Goal: Task Accomplishment & Management: Use online tool/utility

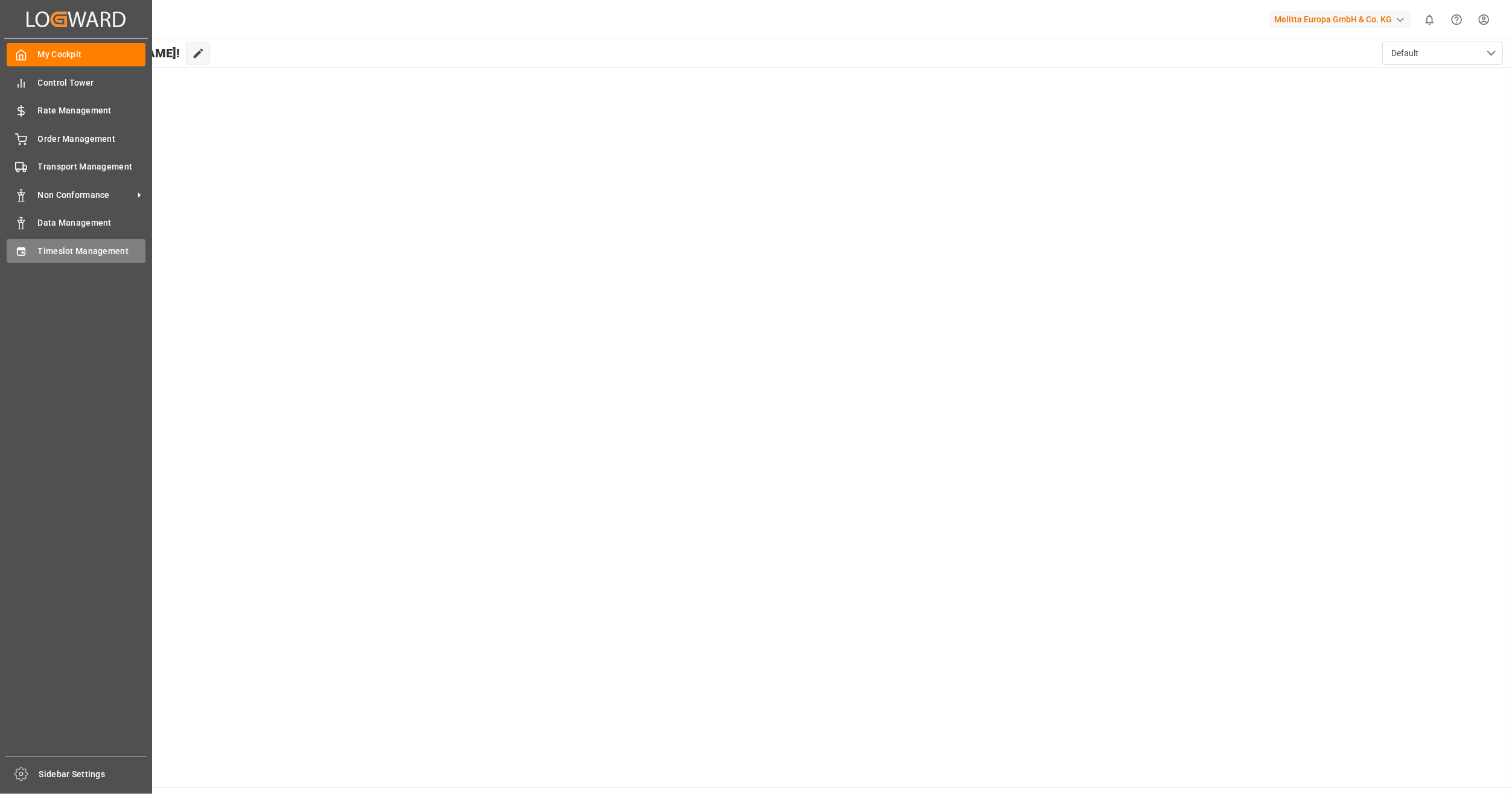
click at [111, 245] on div "Timeslot Management Timeslot Management" at bounding box center [76, 250] width 139 height 24
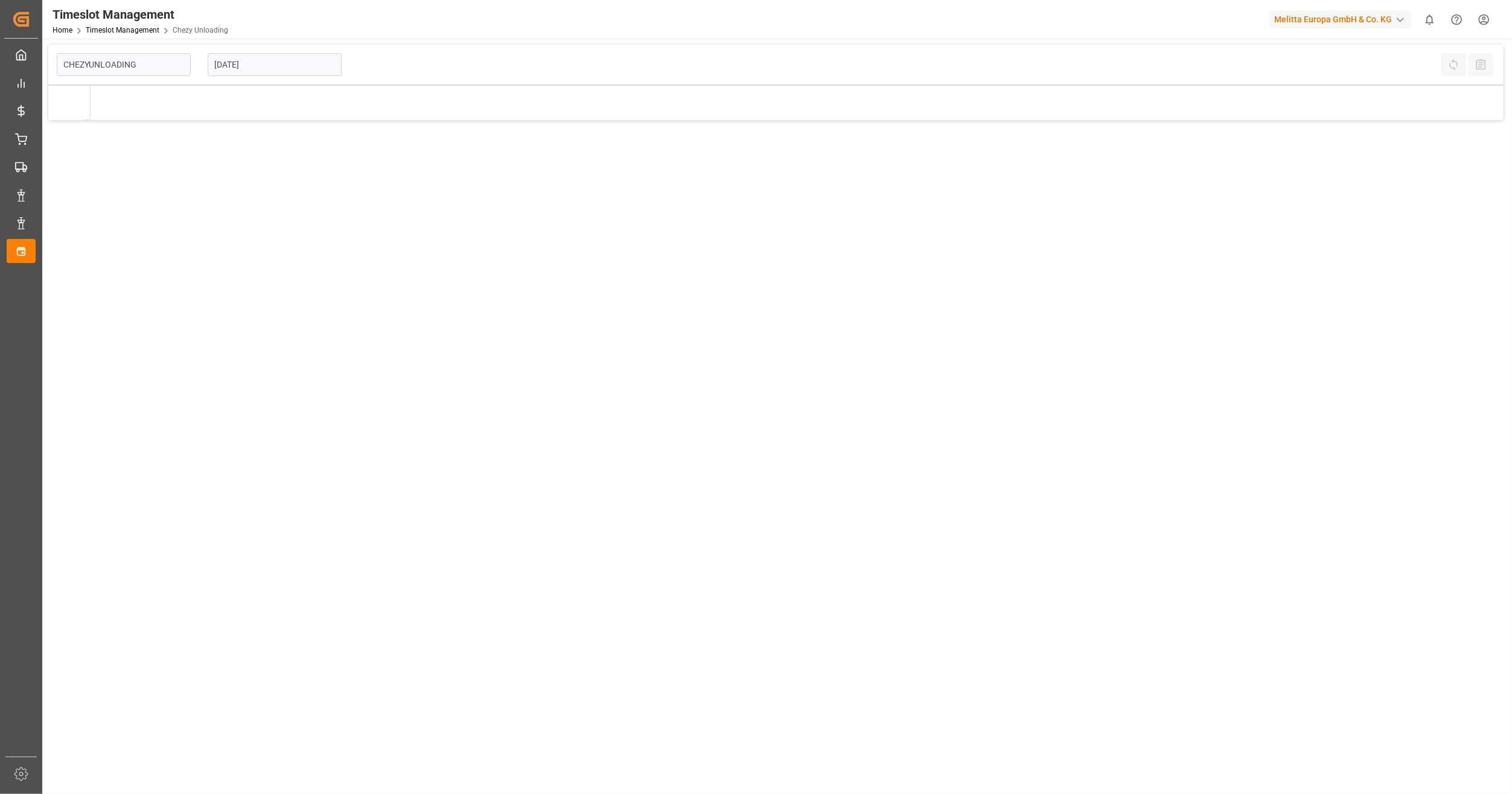
type input "Chezy Unloading"
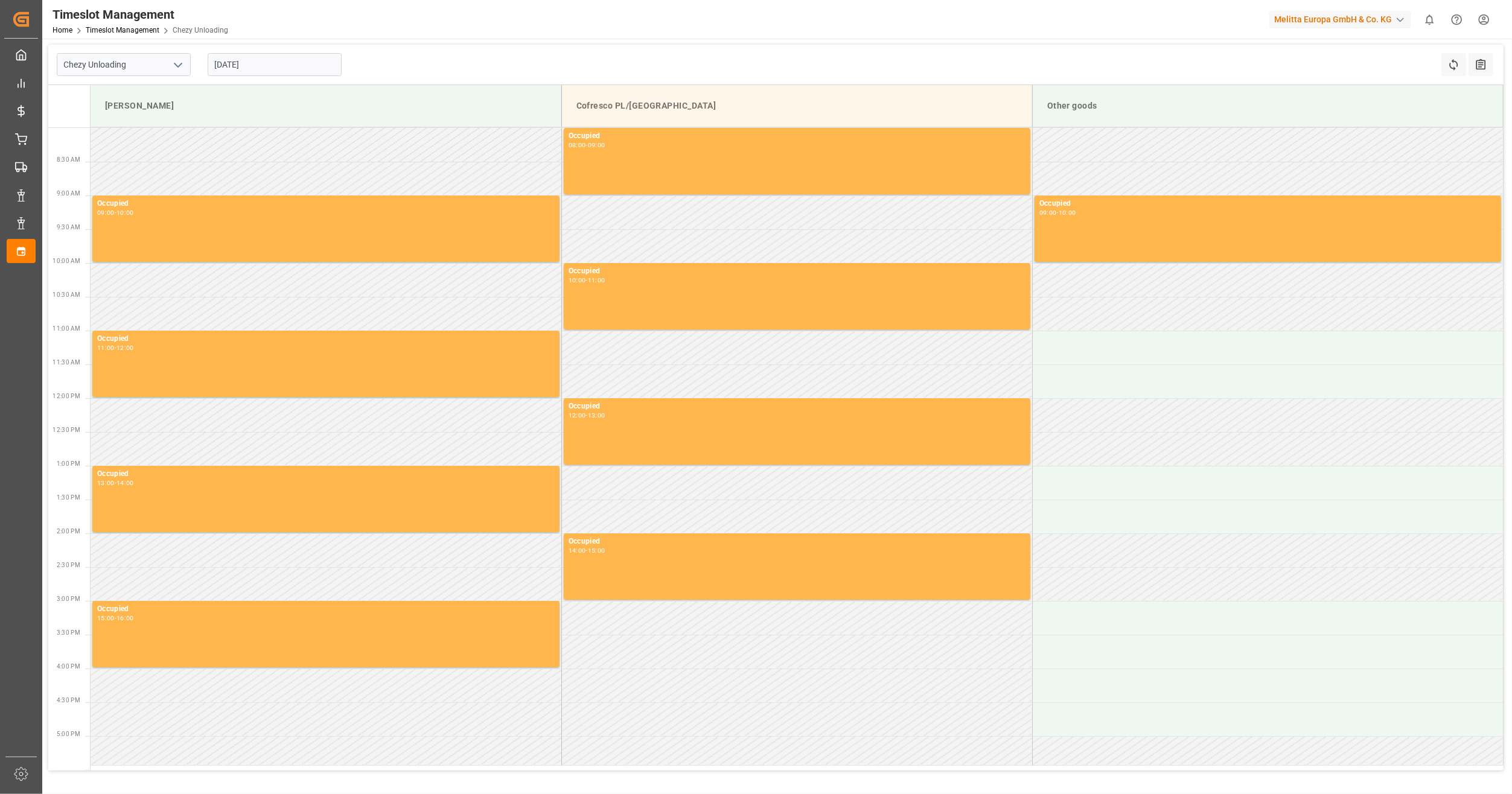
click at [225, 61] on input "[DATE]" at bounding box center [275, 64] width 134 height 23
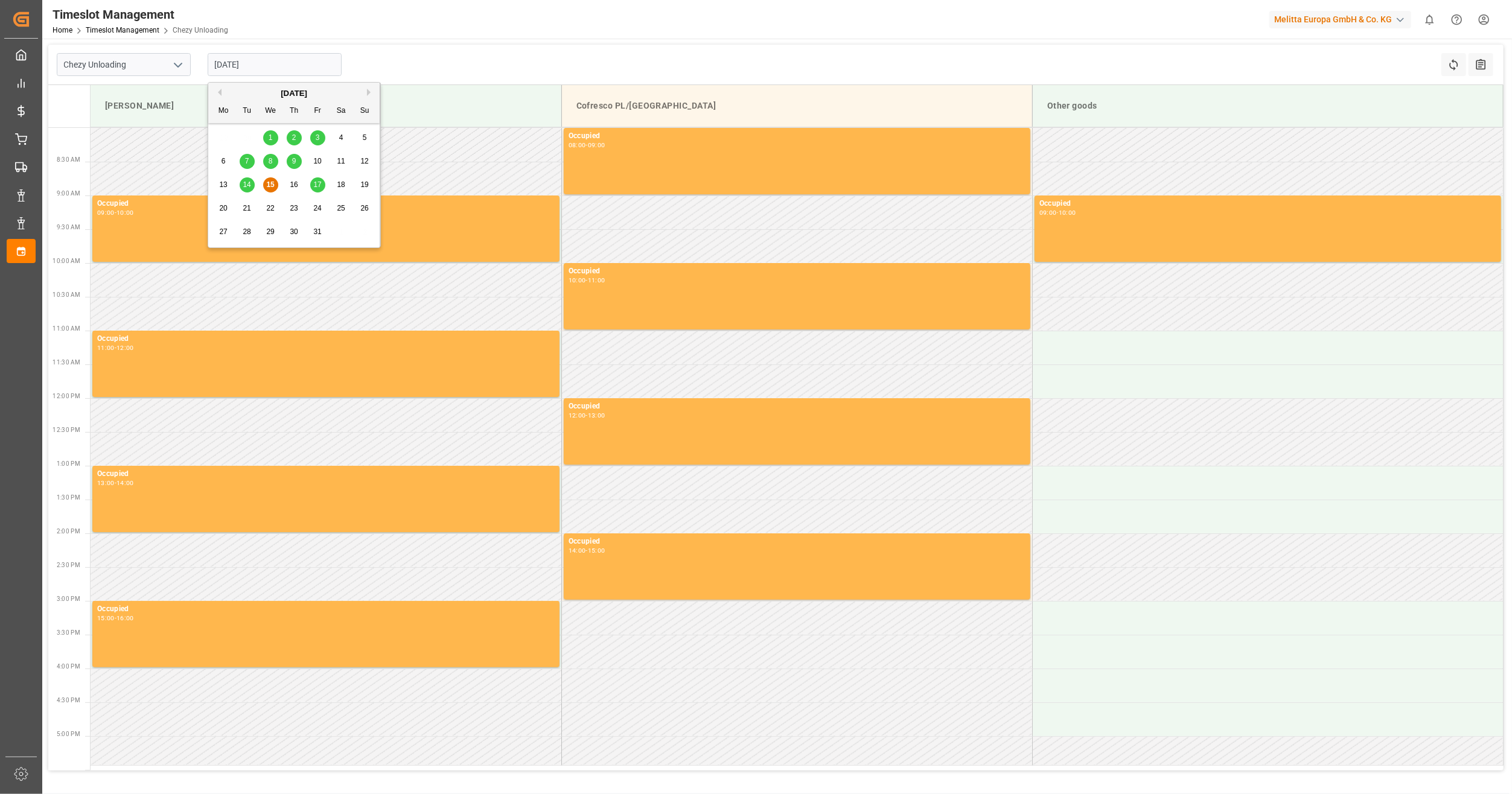
click at [317, 185] on span "17" at bounding box center [317, 184] width 8 height 8
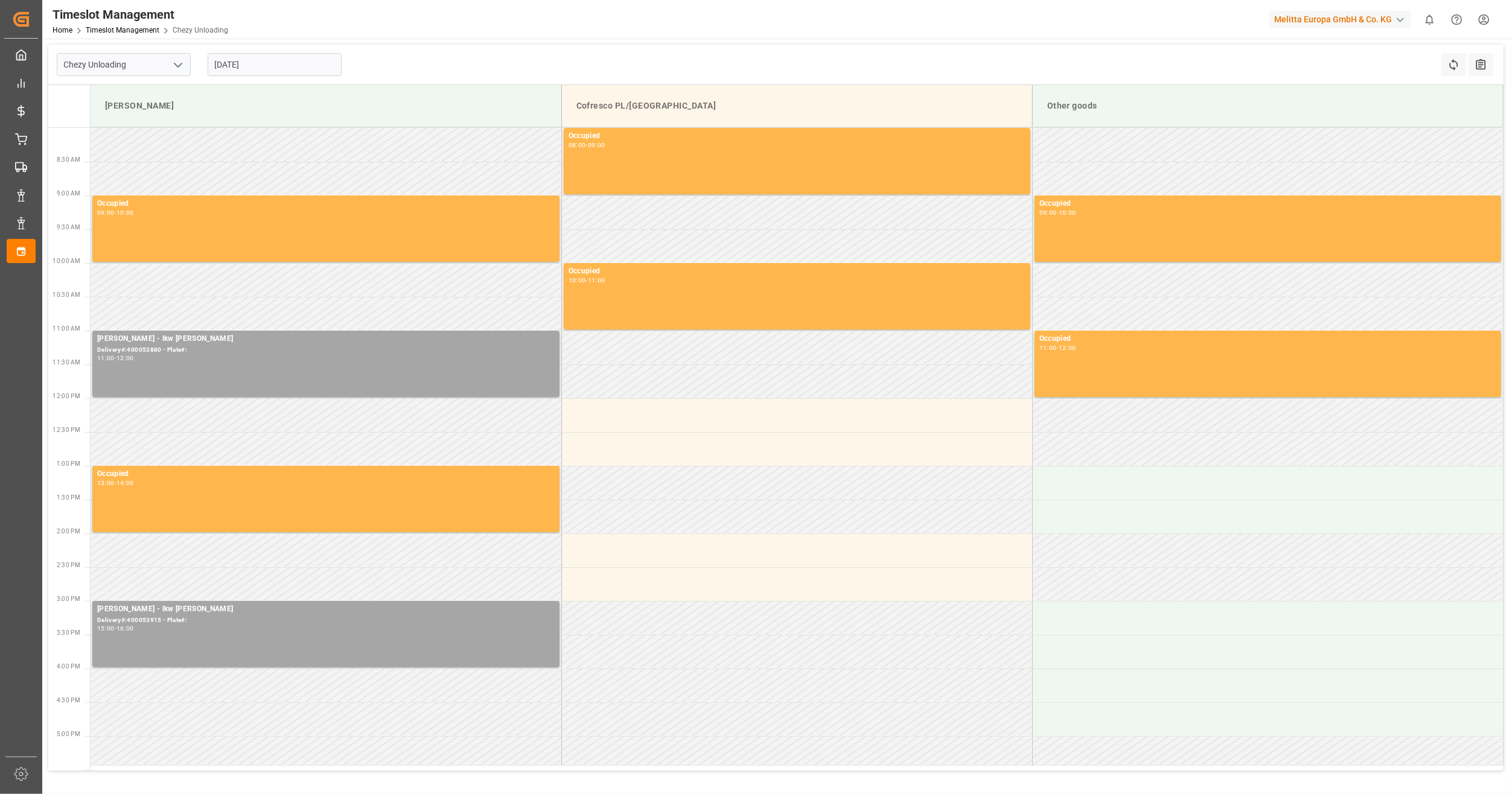
click at [1104, 100] on div "Other goods" at bounding box center [1267, 106] width 450 height 23
click at [265, 74] on input "[DATE]" at bounding box center [275, 64] width 134 height 23
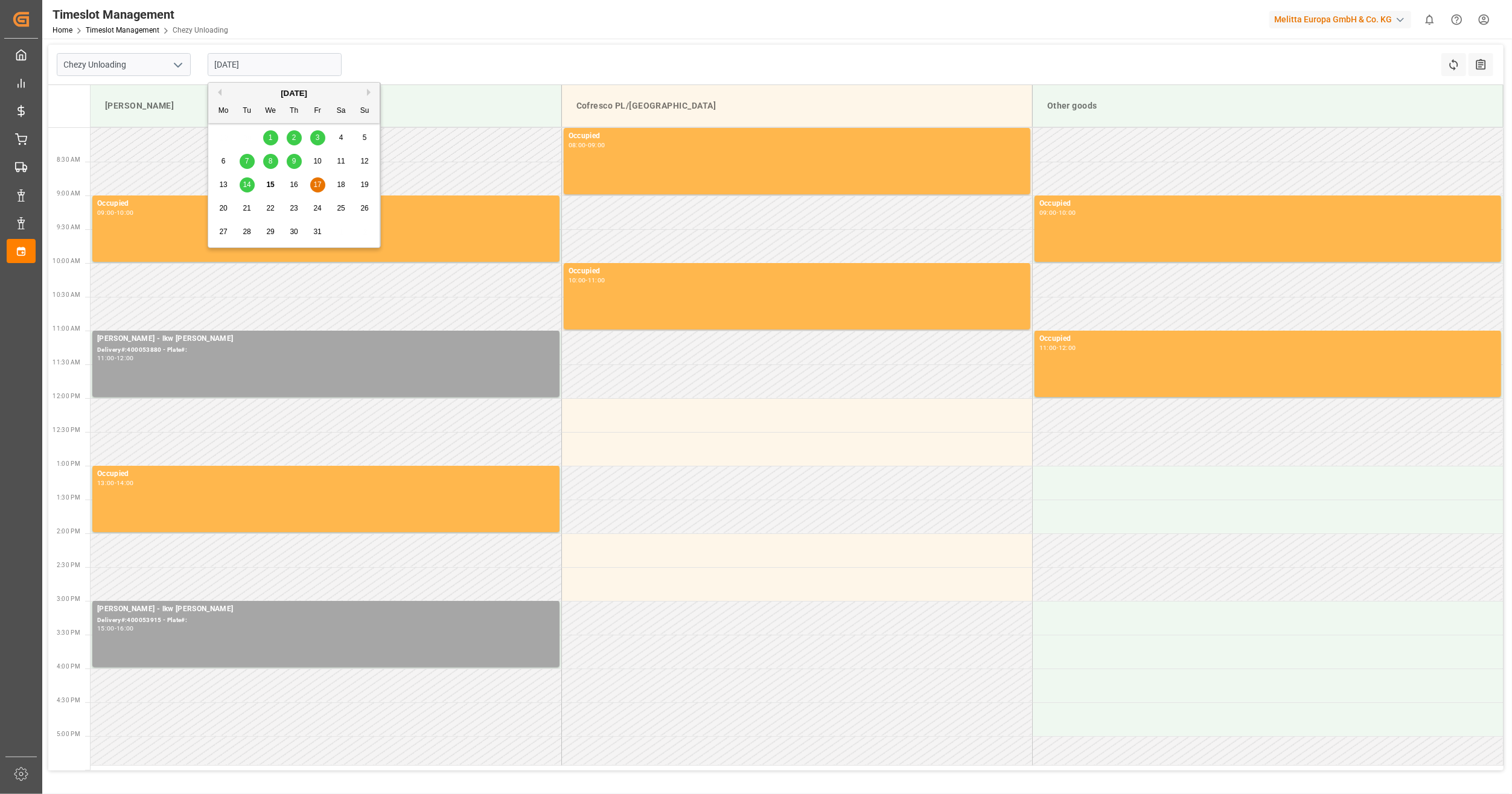
click at [335, 182] on div "18" at bounding box center [341, 185] width 15 height 14
type input "[DATE]"
